Goal: Task Accomplishment & Management: Use online tool/utility

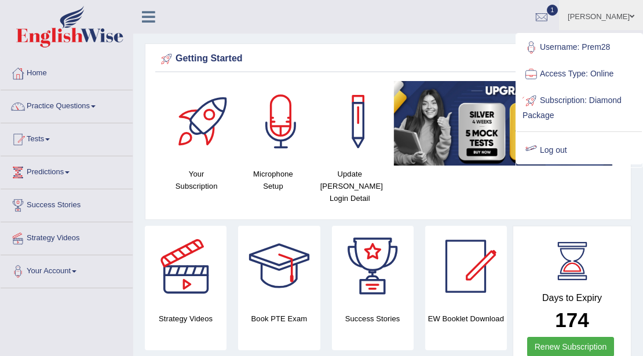
click at [554, 157] on link "Log out" at bounding box center [579, 150] width 125 height 27
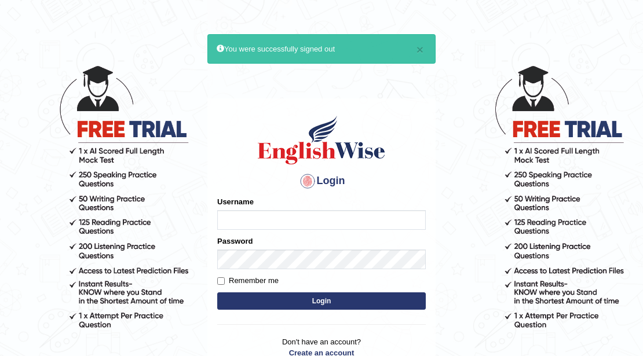
click at [297, 222] on input "Username" at bounding box center [321, 220] width 208 height 20
type input "rabeya12"
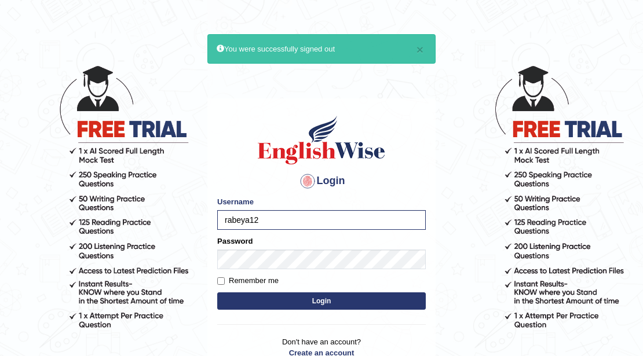
click at [342, 306] on button "Login" at bounding box center [321, 300] width 208 height 17
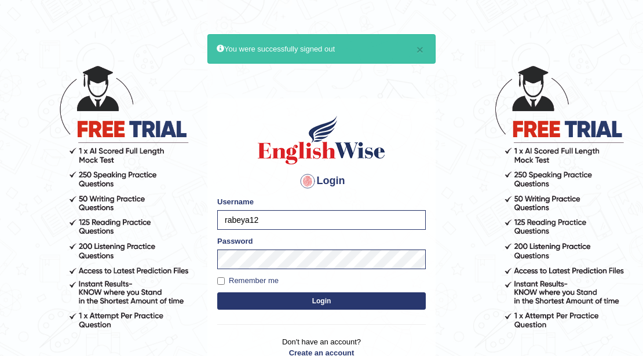
click at [345, 302] on button "Login" at bounding box center [321, 300] width 208 height 17
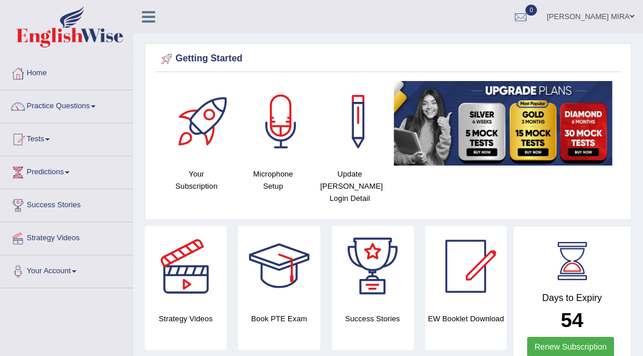
click at [101, 93] on link "Practice Questions" at bounding box center [67, 104] width 132 height 29
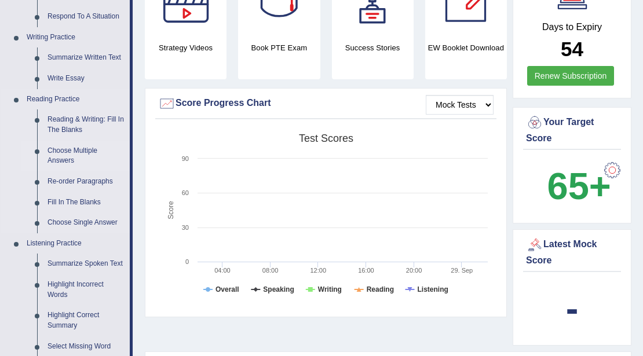
scroll to position [270, 0]
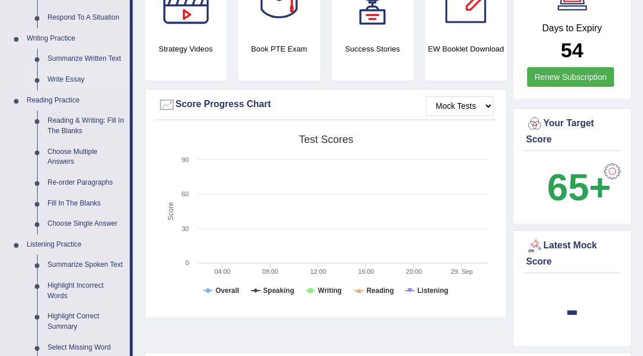
click at [72, 77] on link "Write Essay" at bounding box center [85, 79] width 87 height 21
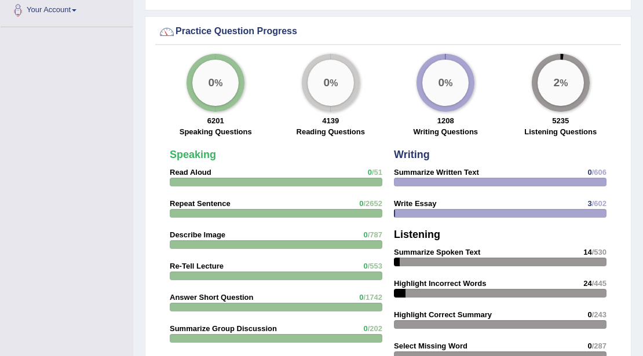
scroll to position [849, 0]
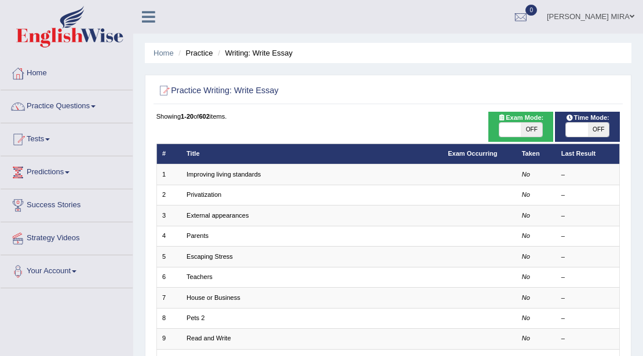
click at [532, 127] on span "OFF" at bounding box center [531, 130] width 21 height 14
checkbox input "true"
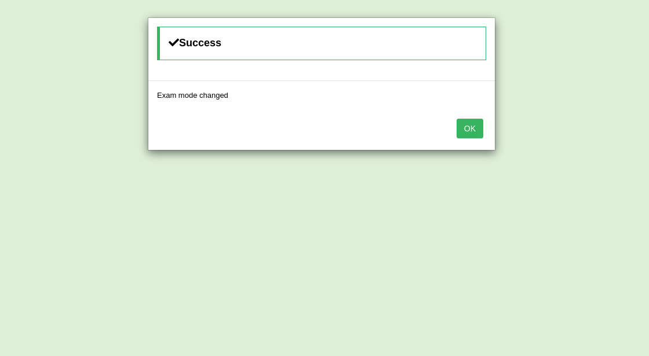
click at [473, 132] on button "OK" at bounding box center [469, 129] width 27 height 20
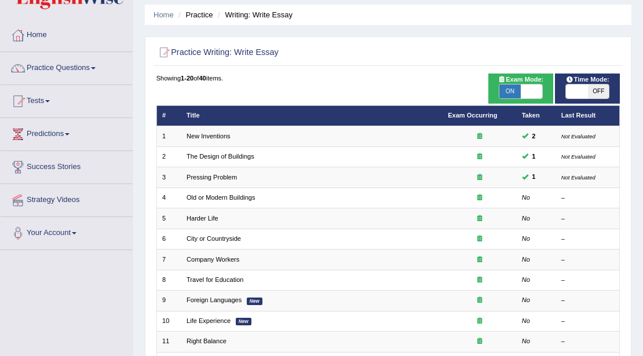
scroll to position [77, 0]
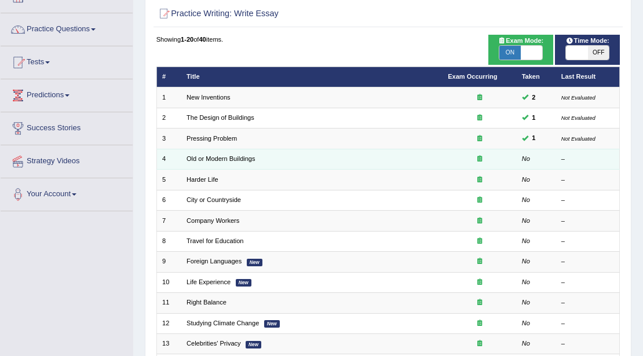
click at [311, 159] on td "Old or Modern Buildings" at bounding box center [311, 159] width 261 height 20
click at [239, 160] on link "Old or Modern Buildings" at bounding box center [220, 158] width 69 height 7
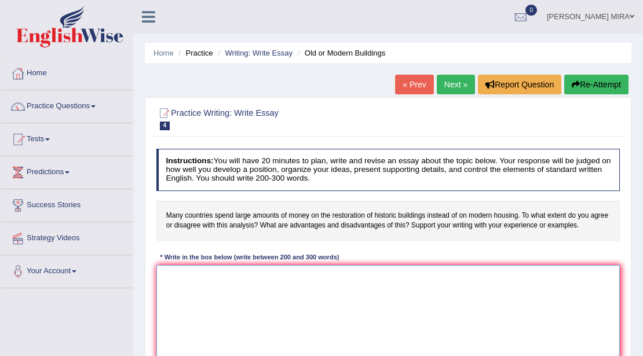
click at [188, 287] on textarea at bounding box center [388, 313] width 464 height 96
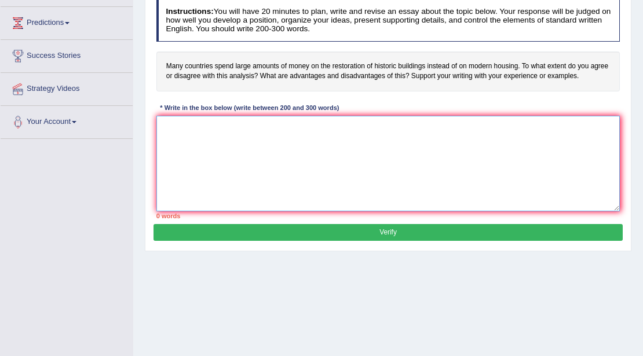
scroll to position [154, 0]
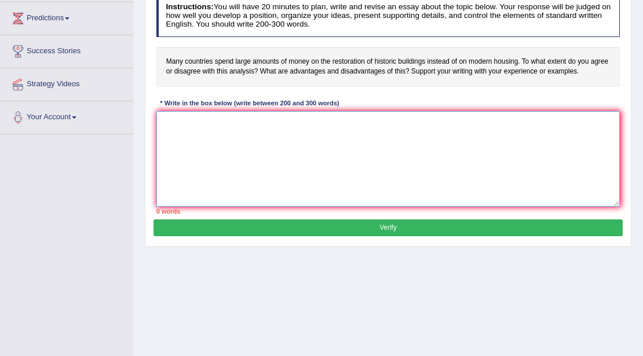
click at [175, 132] on textarea at bounding box center [388, 159] width 464 height 96
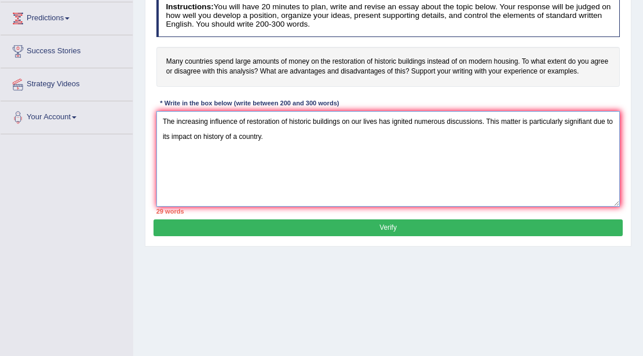
type textarea "The increasing influence of restoration of historic buildings on our lives has …"
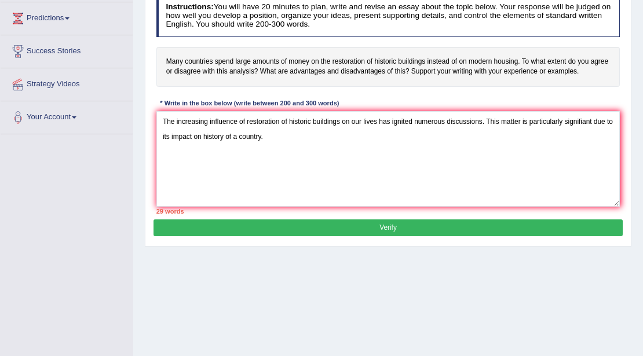
scroll to position [251, 0]
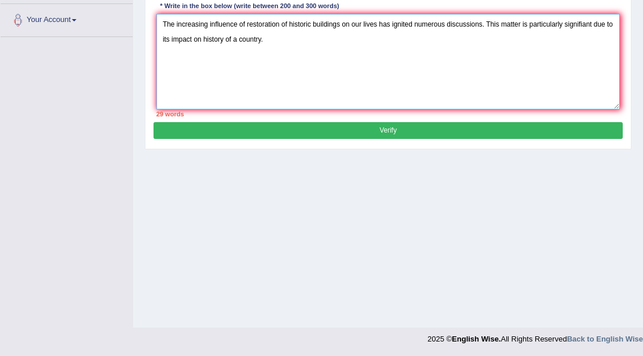
click at [272, 41] on textarea "The increasing influence of restoration of historic buildings on our lives has …" at bounding box center [388, 62] width 464 height 96
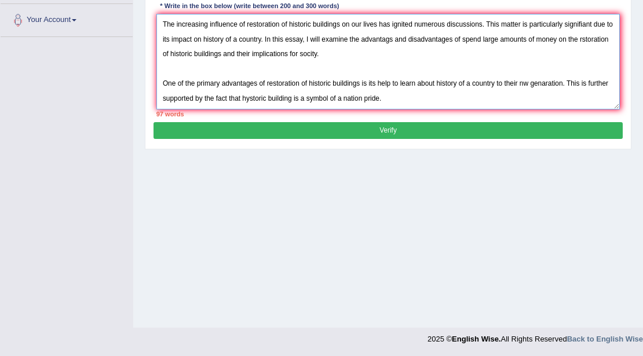
click at [394, 89] on textarea "The increasing influence of restoration of historic buildings on our lives has …" at bounding box center [388, 62] width 464 height 96
click at [387, 101] on textarea "The increasing influence of restoration of historic buildings on our lives has …" at bounding box center [388, 62] width 464 height 96
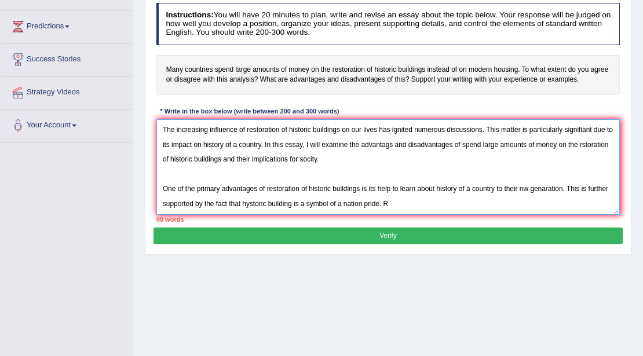
scroll to position [136, 0]
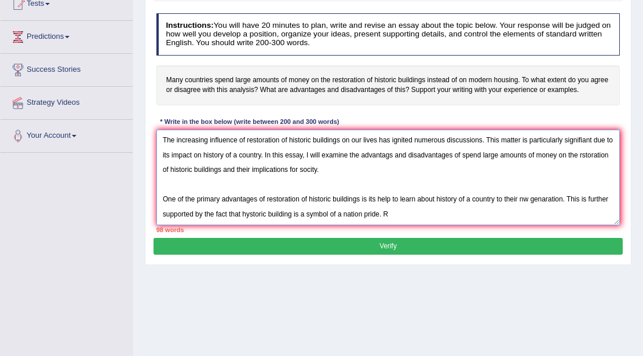
click at [426, 213] on textarea "The increasing influence of restoration of historic buildings on our lives has …" at bounding box center [388, 178] width 464 height 96
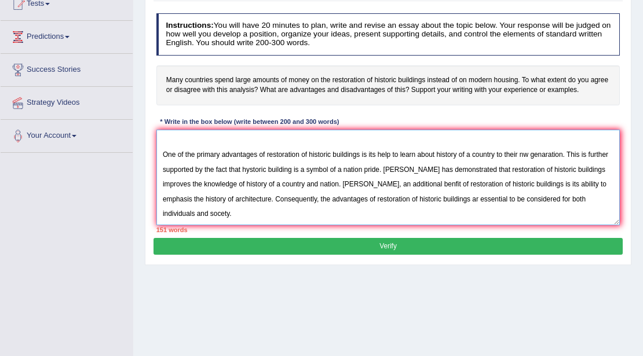
scroll to position [79, 0]
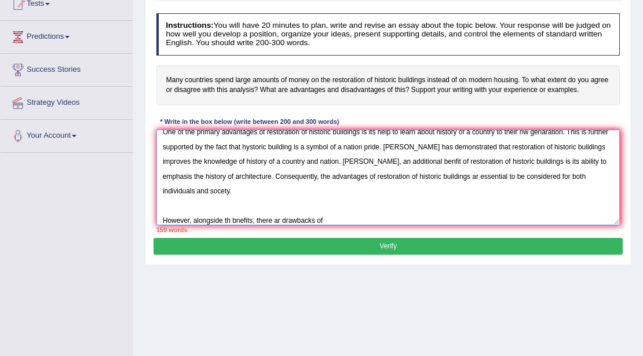
click at [230, 219] on textarea "The increasing influence of restoration of historic buildings on our lives has …" at bounding box center [388, 178] width 464 height 96
click at [286, 220] on textarea "The increasing influence of restoration of historic buildings on our lives has …" at bounding box center [388, 178] width 464 height 96
click at [352, 217] on textarea "The increasing influence of restoration of historic buildings on our lives has …" at bounding box center [388, 178] width 464 height 96
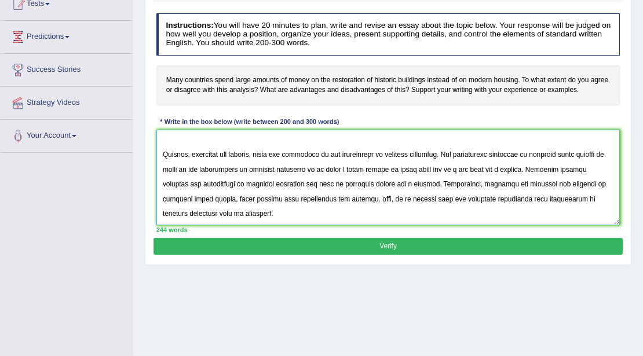
scroll to position [183, 0]
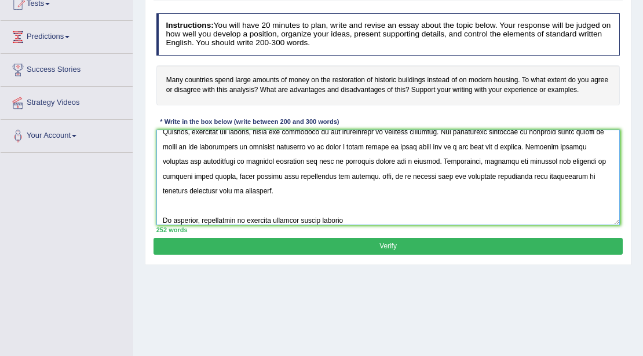
click at [291, 221] on textarea at bounding box center [388, 178] width 464 height 96
click at [347, 220] on textarea at bounding box center [388, 178] width 464 height 96
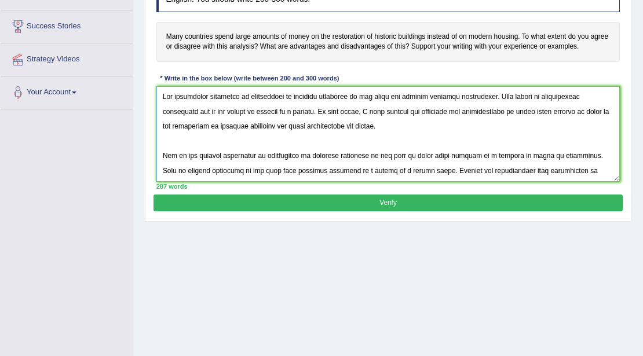
scroll to position [232, 0]
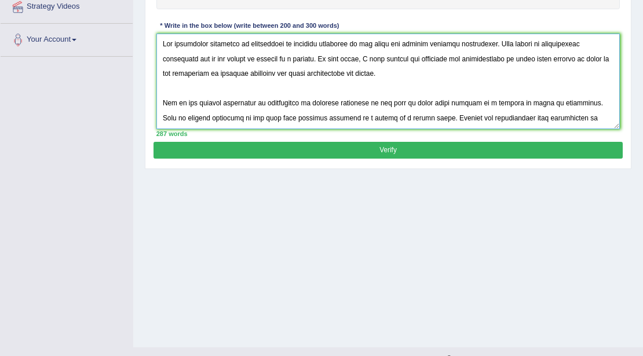
type textarea "The increasing influence of restoration of historic buildings on our lives has …"
click at [347, 147] on button "Verify" at bounding box center [387, 150] width 469 height 17
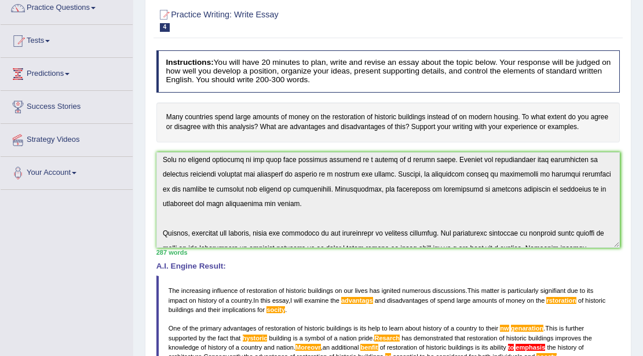
scroll to position [0, 0]
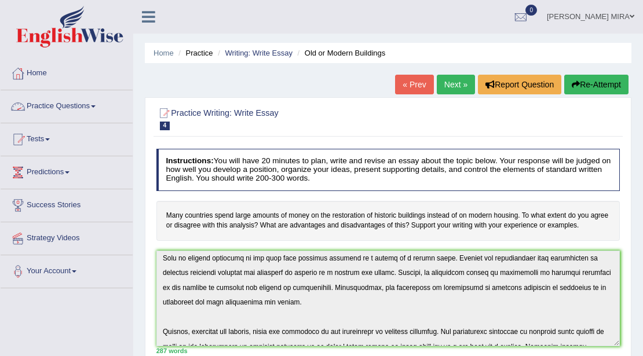
click at [84, 107] on link "Practice Questions" at bounding box center [67, 104] width 132 height 29
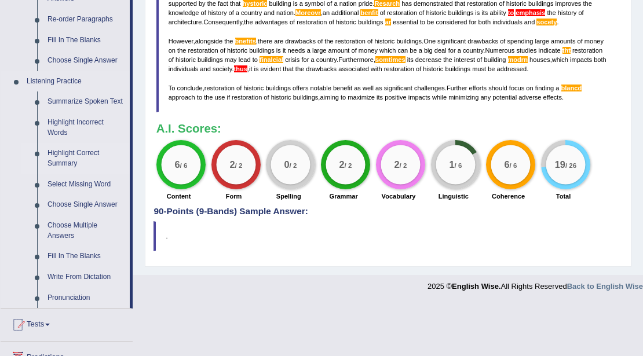
scroll to position [472, 0]
